Goal: Information Seeking & Learning: Learn about a topic

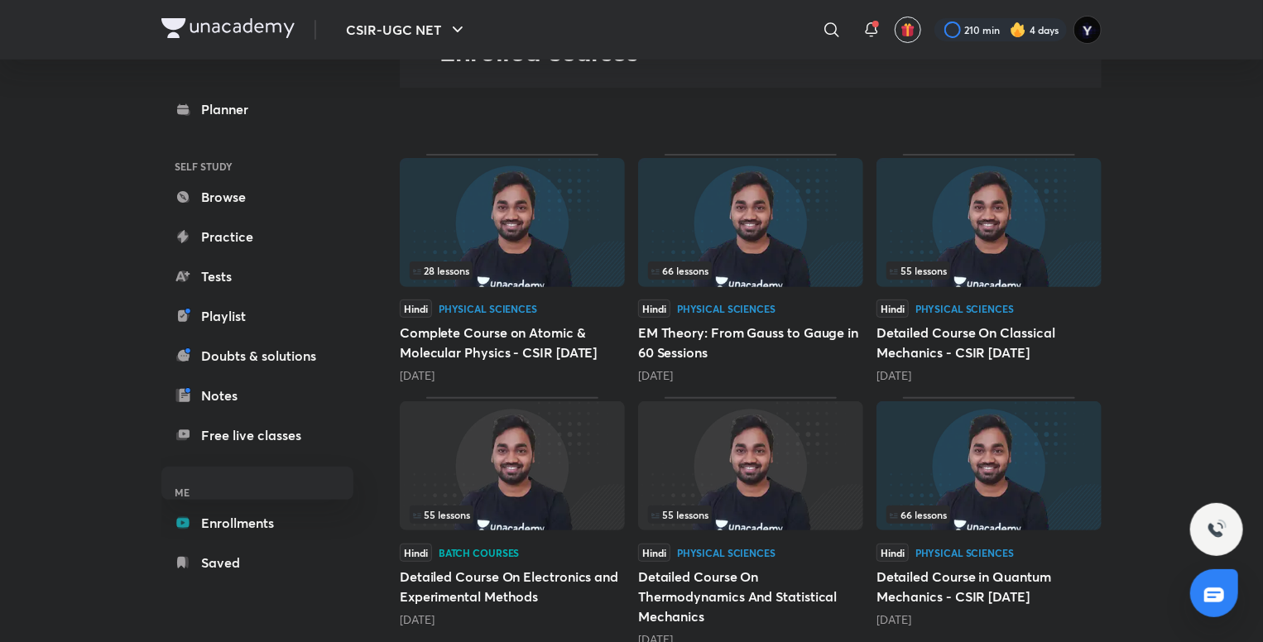
click at [524, 484] on img at bounding box center [512, 465] width 225 height 129
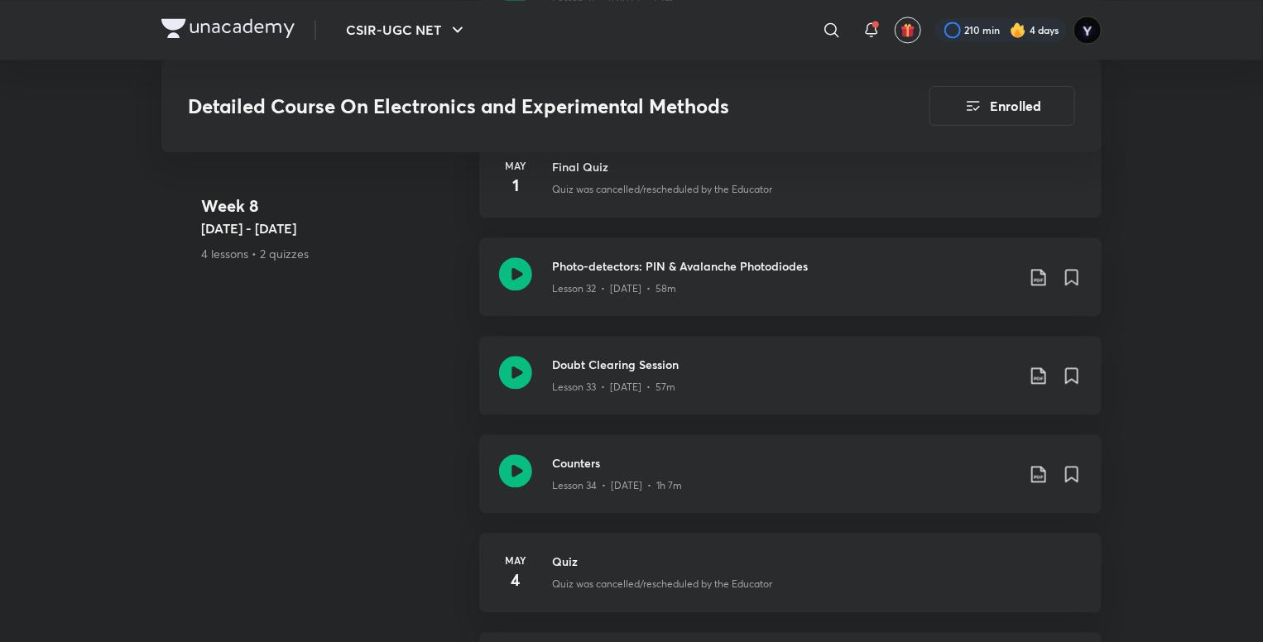
scroll to position [5005, 0]
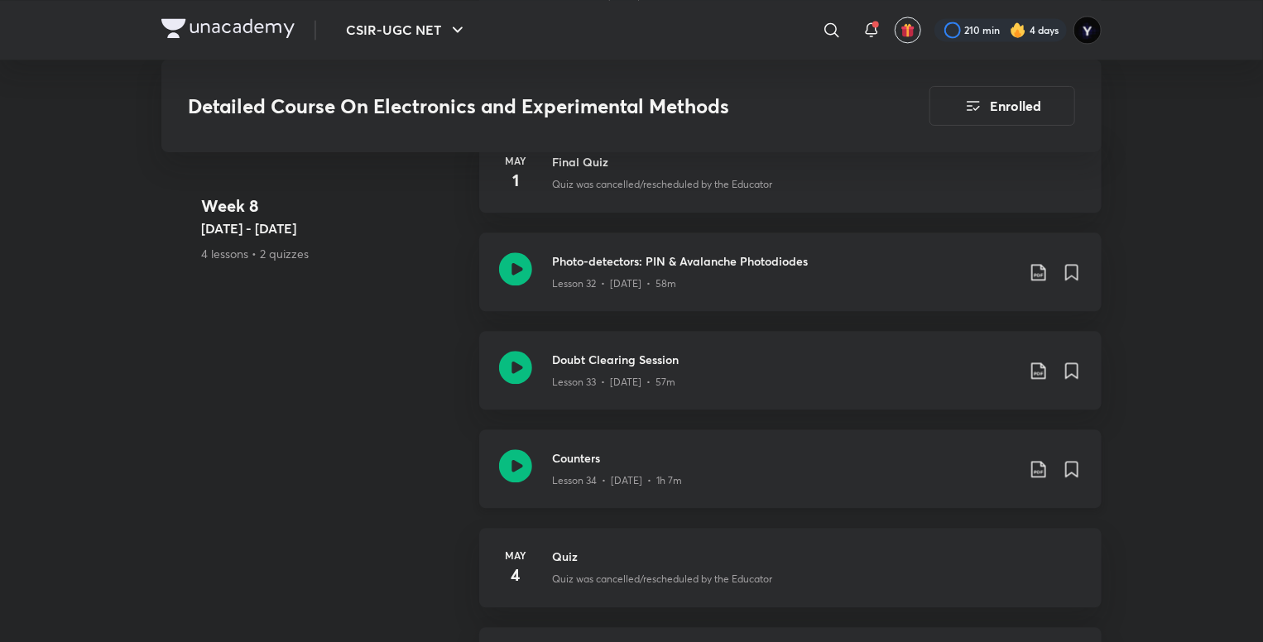
click at [809, 473] on div "Lesson 34 • [DATE] • 1h 7m" at bounding box center [783, 478] width 463 height 22
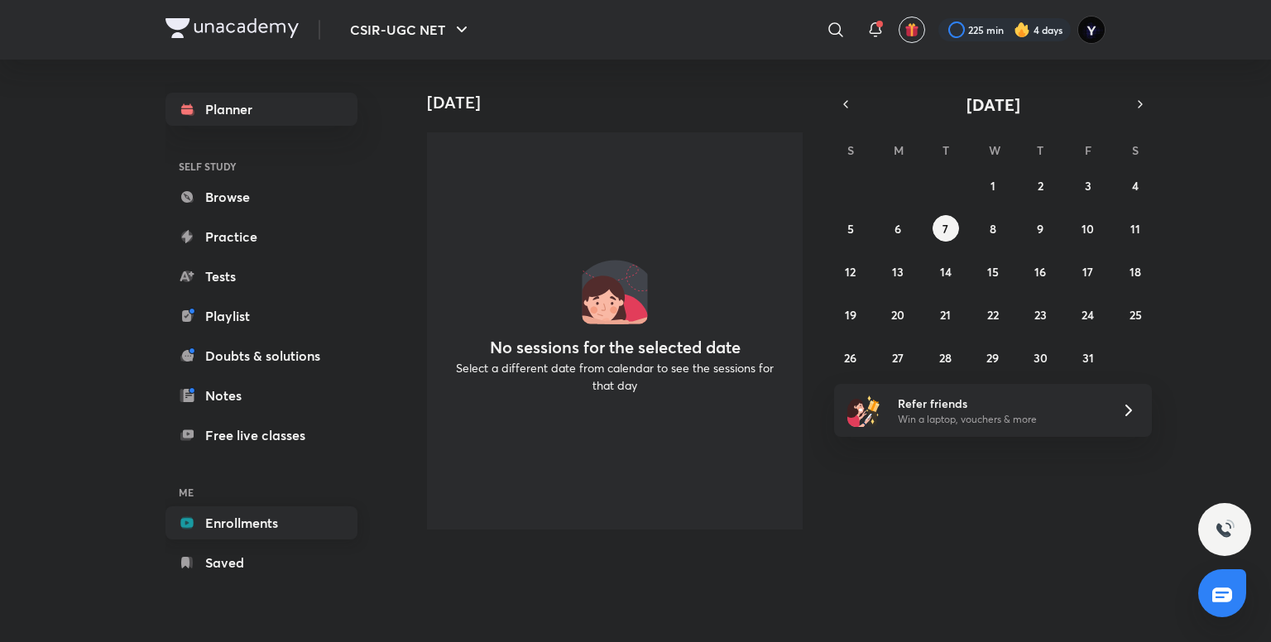
click at [252, 517] on link "Enrollments" at bounding box center [262, 522] width 192 height 33
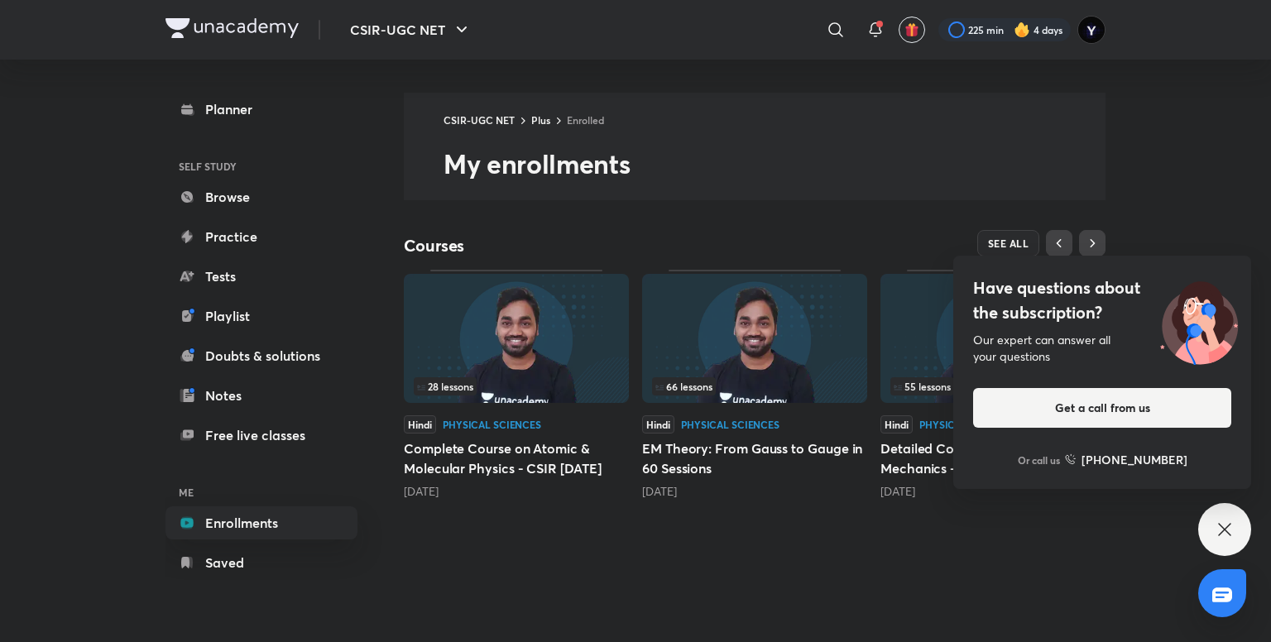
click at [1216, 517] on div "Have questions about the subscription? Our expert can answer all your questions…" at bounding box center [1224, 529] width 53 height 53
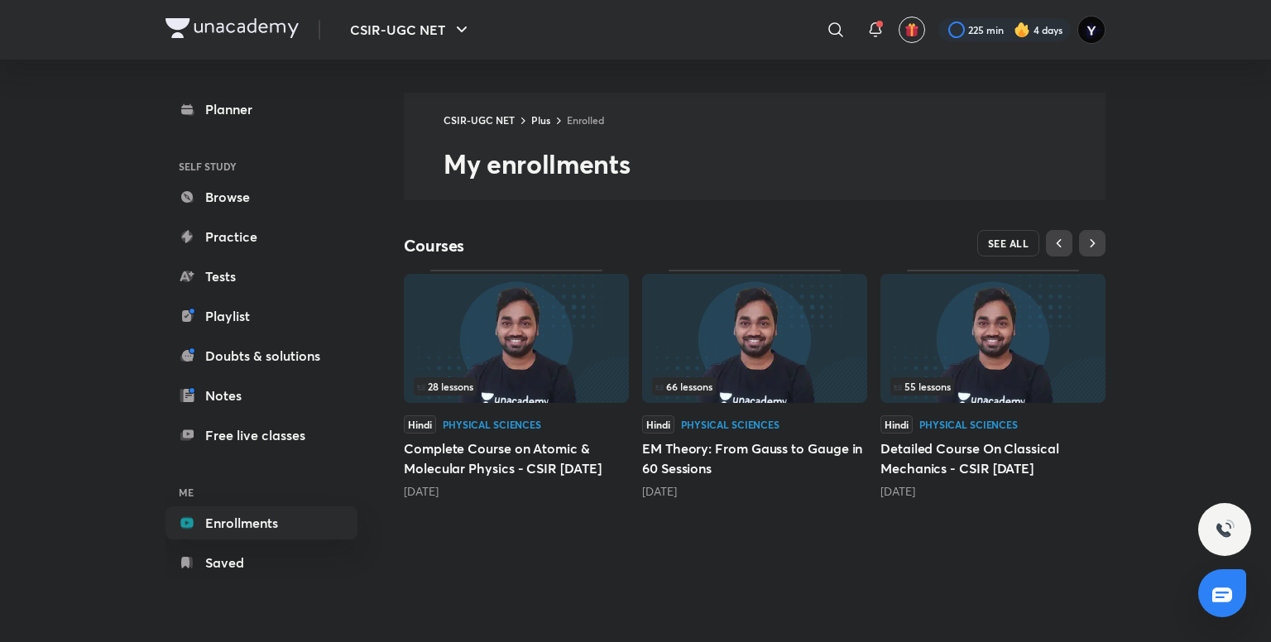
click at [997, 233] on button "SEE ALL" at bounding box center [1008, 243] width 63 height 26
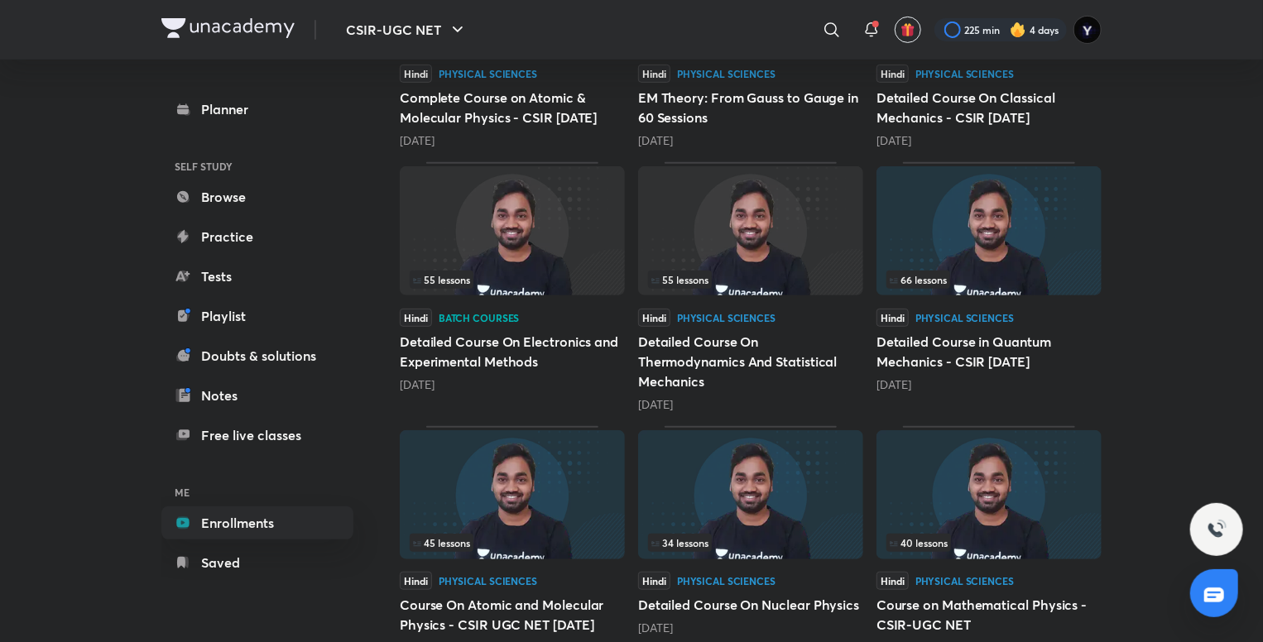
scroll to position [344, 0]
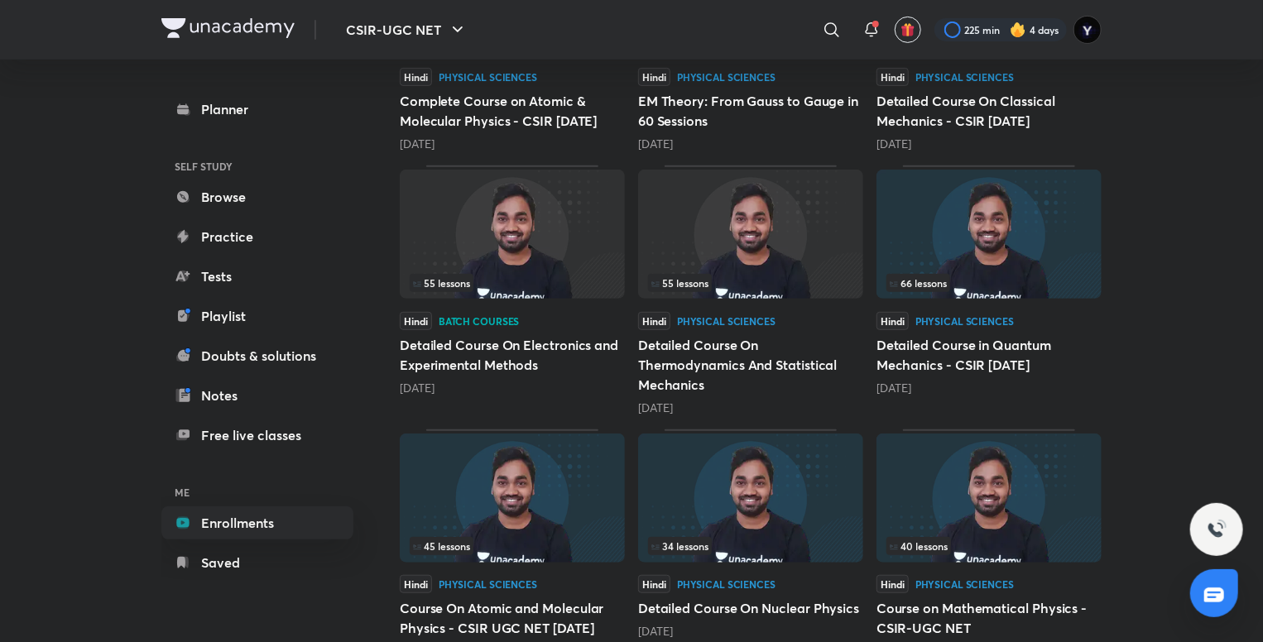
click at [516, 247] on img at bounding box center [512, 234] width 225 height 129
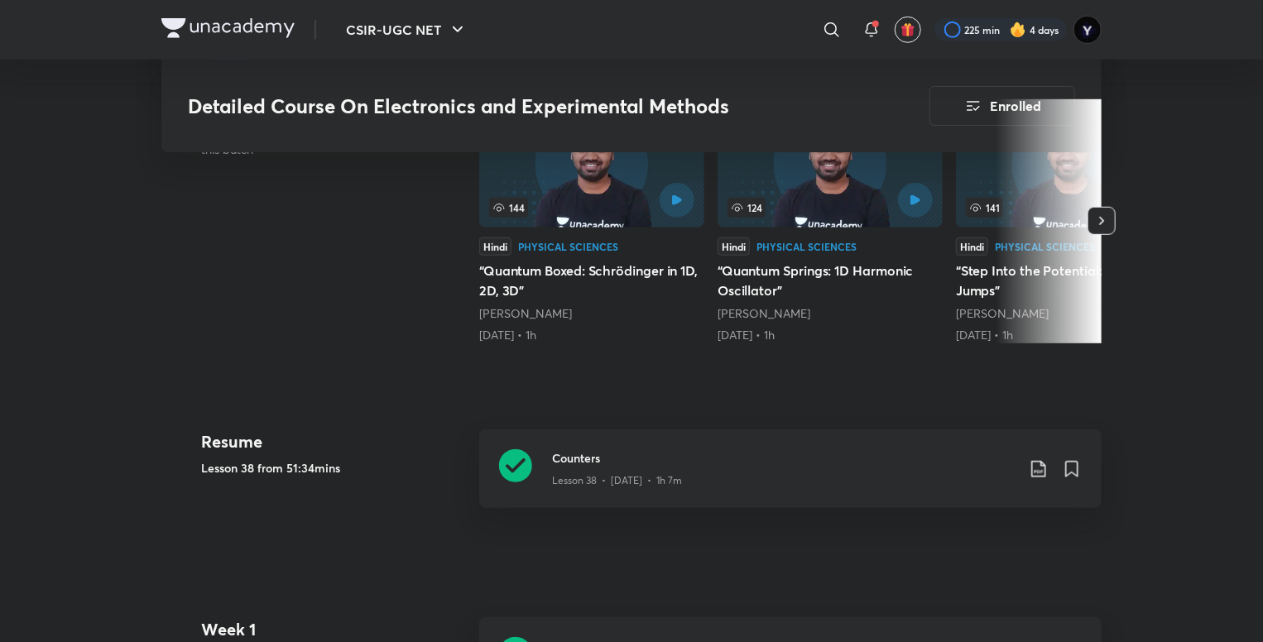
scroll to position [549, 0]
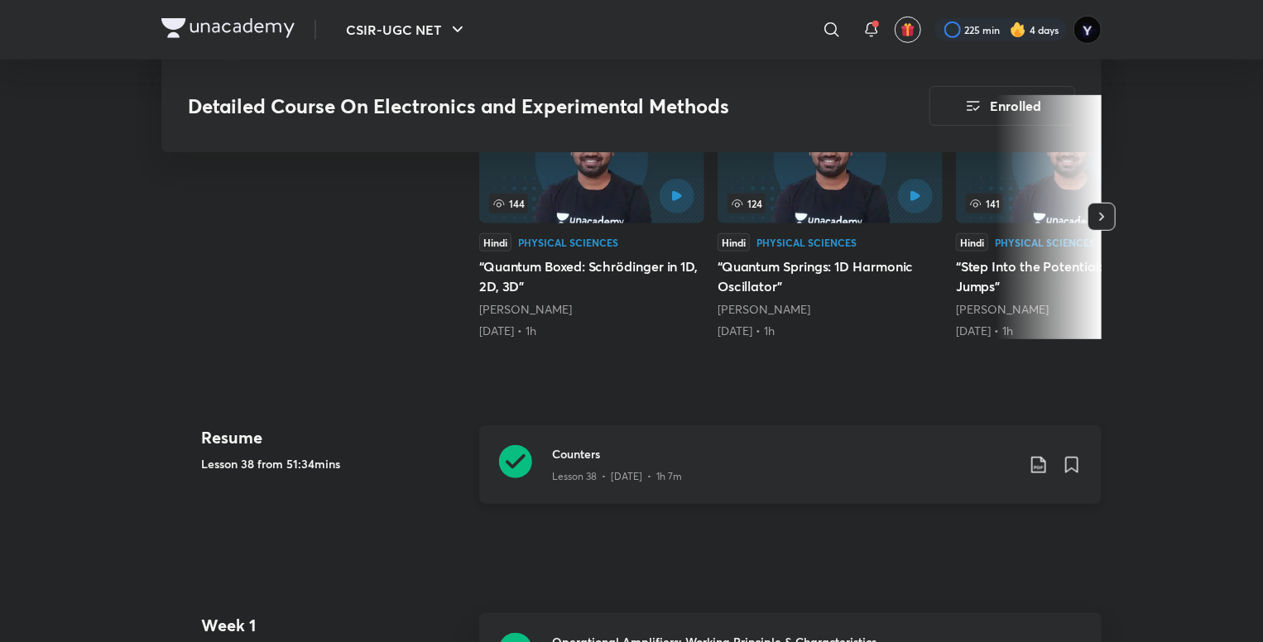
click at [772, 479] on div "Lesson 38 • [DATE] • 1h 7m" at bounding box center [783, 474] width 463 height 22
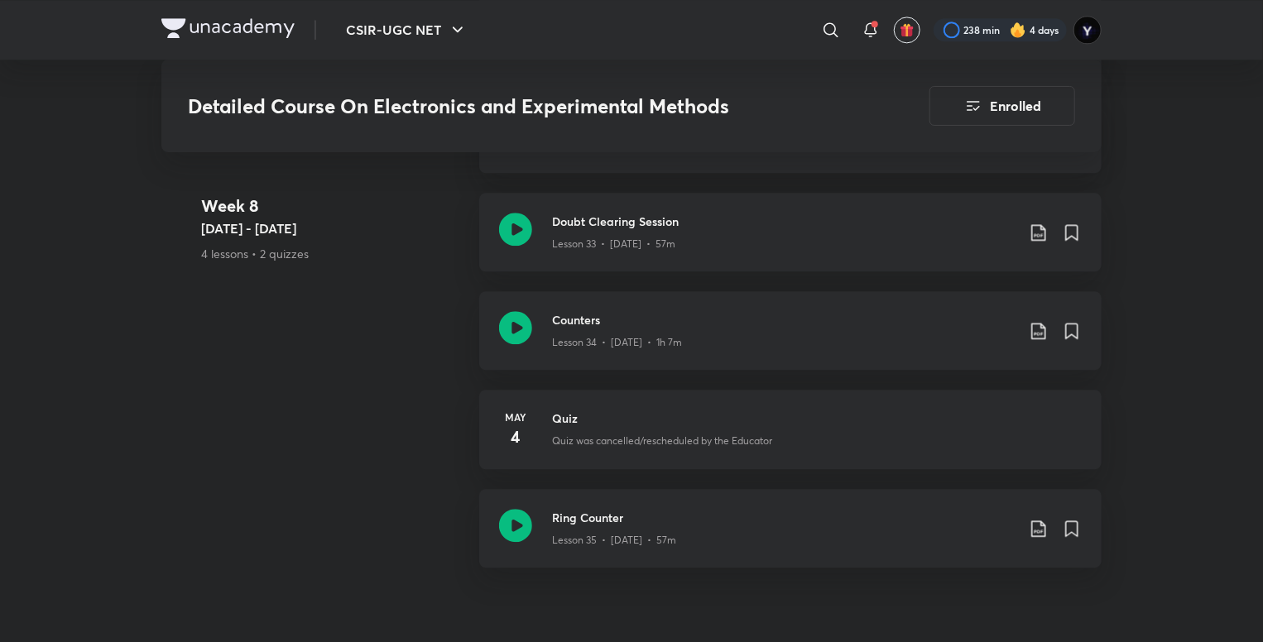
scroll to position [5144, 0]
